Goal: Task Accomplishment & Management: Use online tool/utility

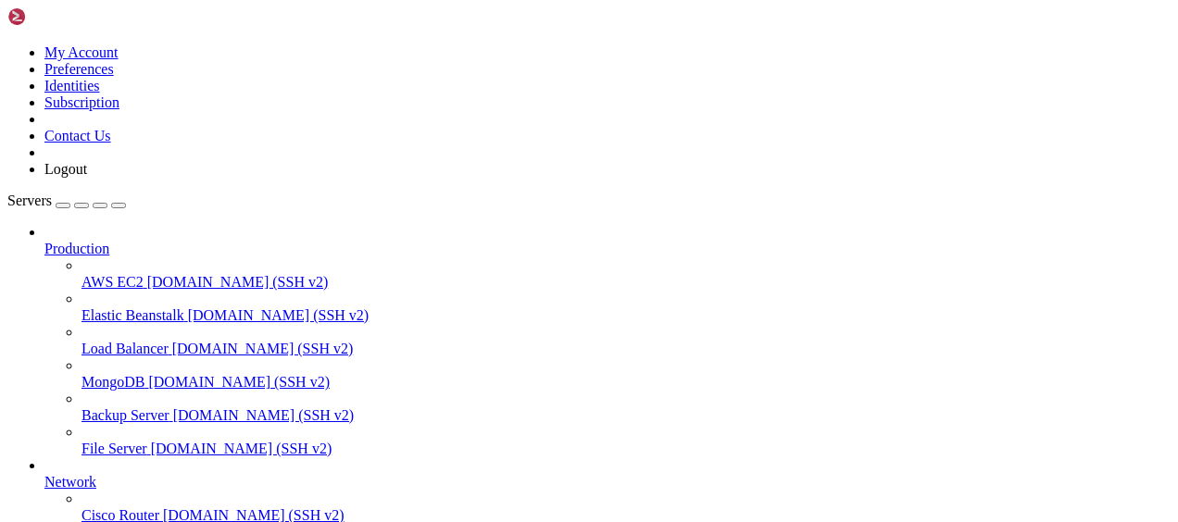
scroll to position [8136, 0]
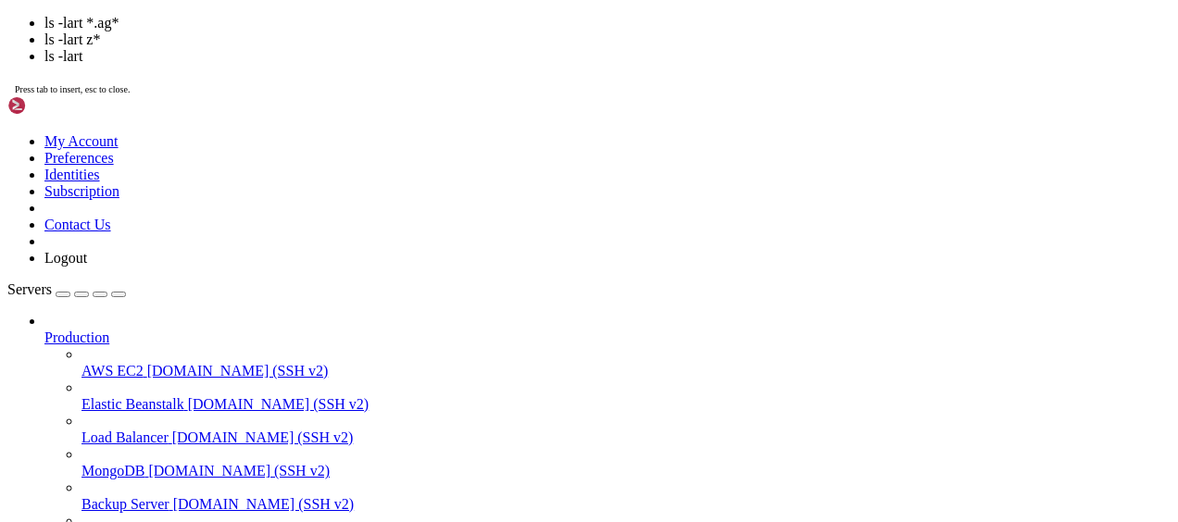
scroll to position [8530, 0]
